Goal: Task Accomplishment & Management: Manage account settings

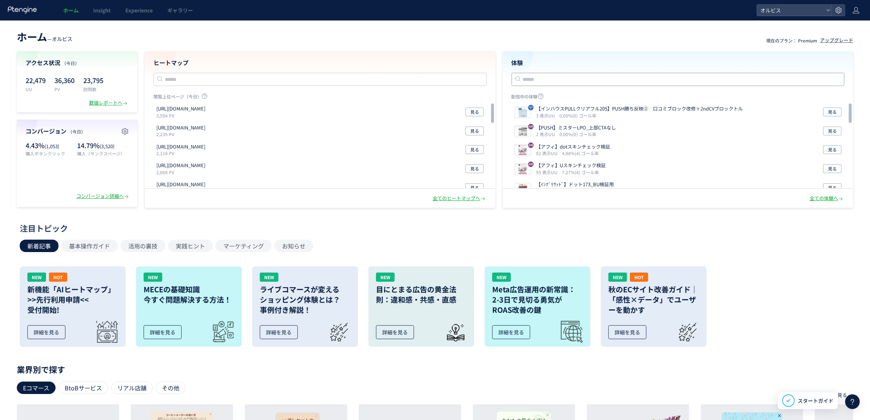
click at [556, 78] on input "text" at bounding box center [678, 79] width 333 height 13
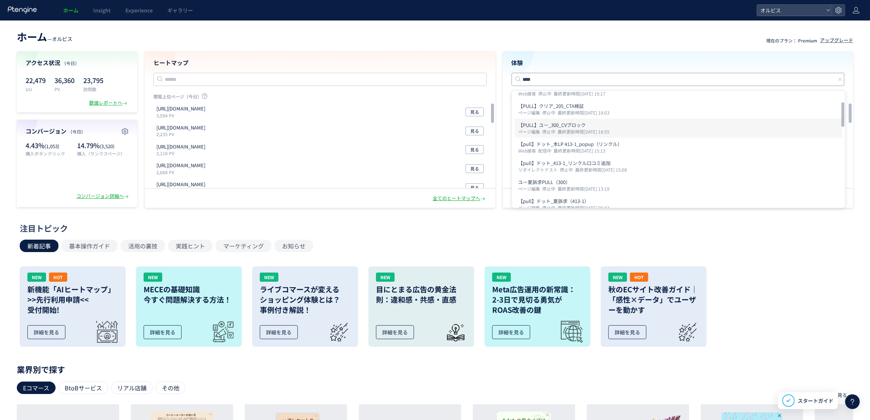
scroll to position [52, 0]
click at [651, 148] on p "Web接客 配信中 最終更新時間[DATE] 15:13" at bounding box center [679, 150] width 320 height 6
type input "**********"
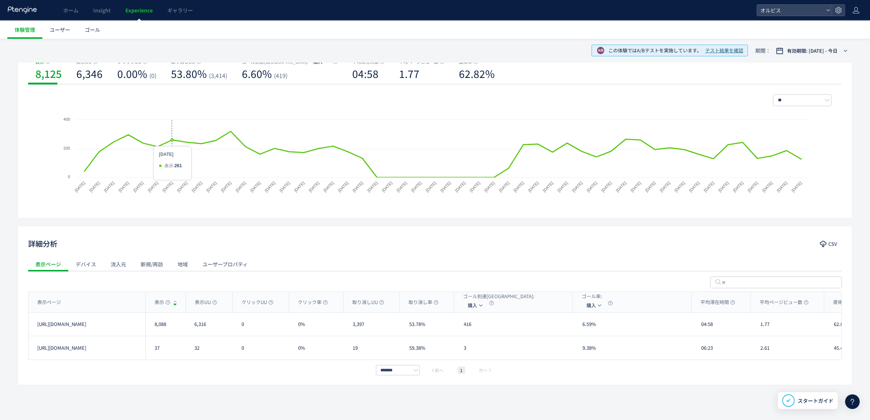
scroll to position [95, 0]
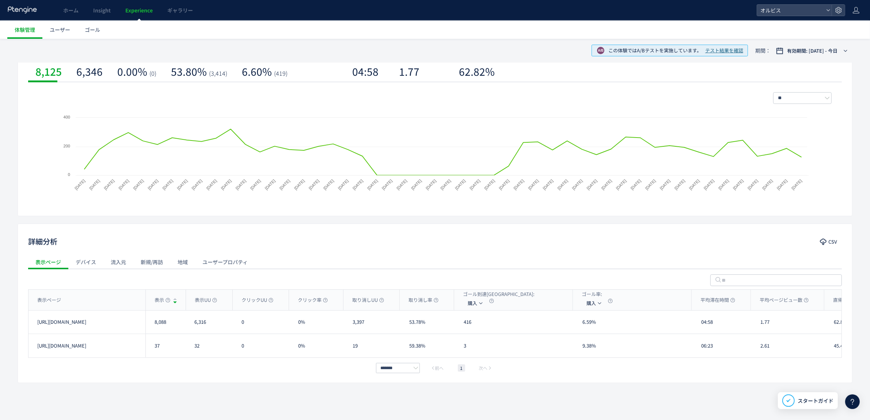
click at [625, 263] on div "表示ページ デバイス 流入元 新規/再訪 地域 ユーザープロパティ" at bounding box center [435, 261] width 814 height 15
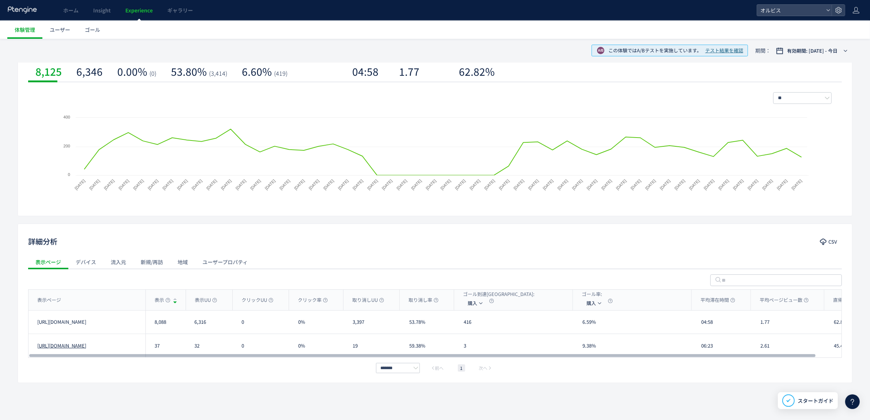
scroll to position [94, 0]
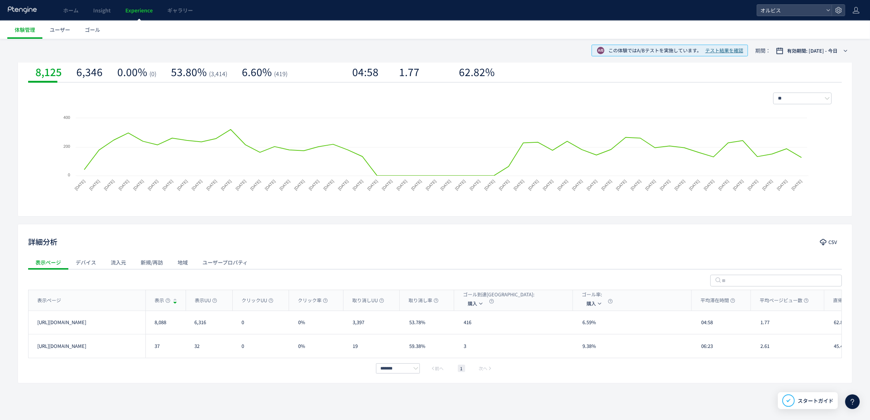
click at [729, 49] on span "テスト結果を確認" at bounding box center [724, 50] width 38 height 7
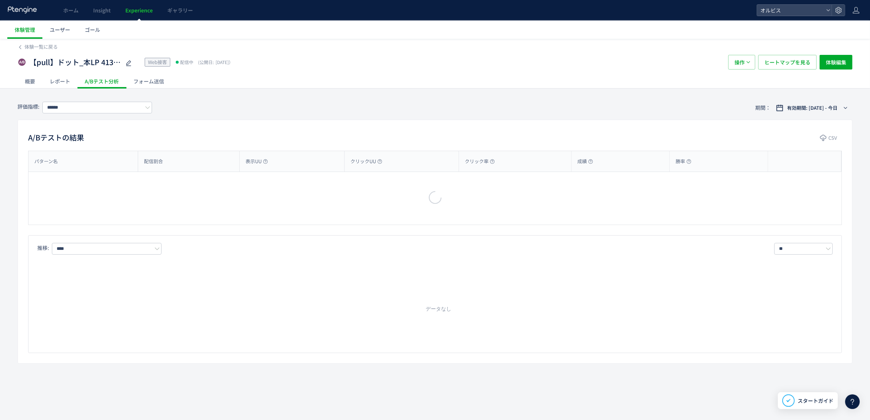
type input "**"
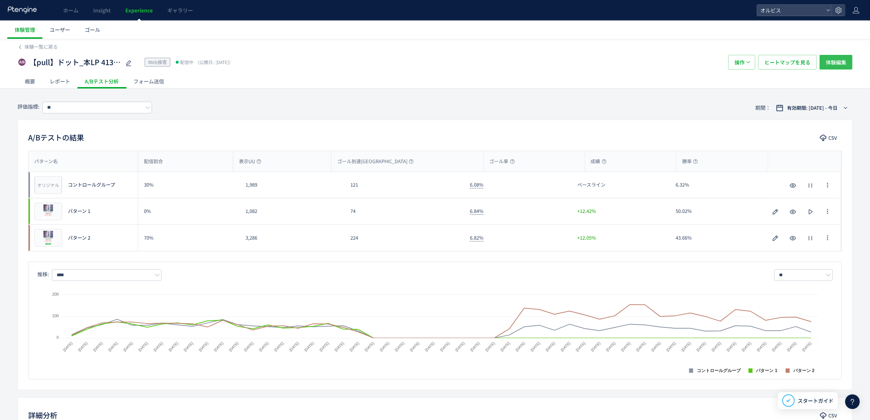
click at [828, 61] on span "体験編集" at bounding box center [836, 62] width 20 height 15
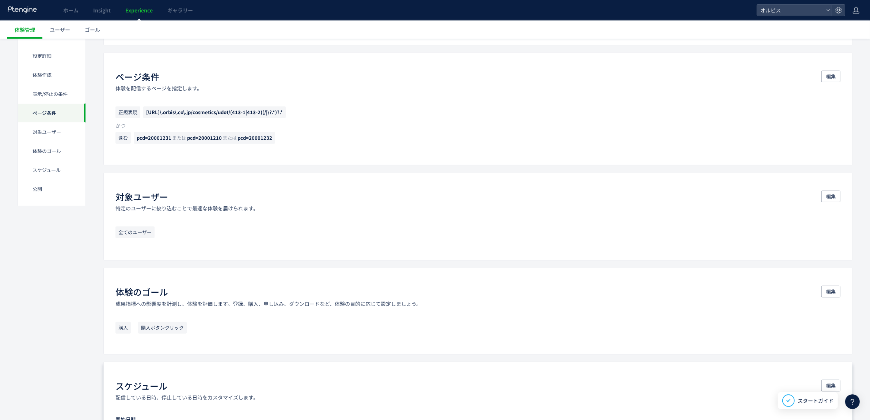
scroll to position [500, 0]
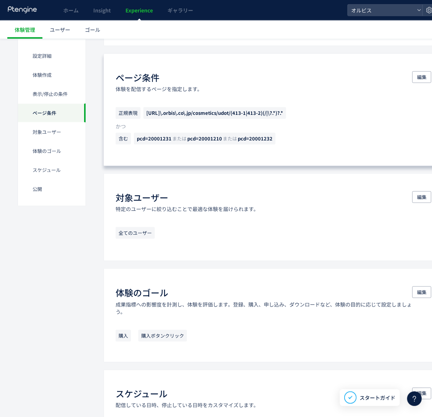
click at [246, 163] on div "ページ条件 体験を配信するページを指定します。 編集 正規表現 [URL]\.orbis\.co\.jp/cosmetics/udot/(413-1|413-…" at bounding box center [273, 109] width 340 height 113
